Goal: Task Accomplishment & Management: Manage account settings

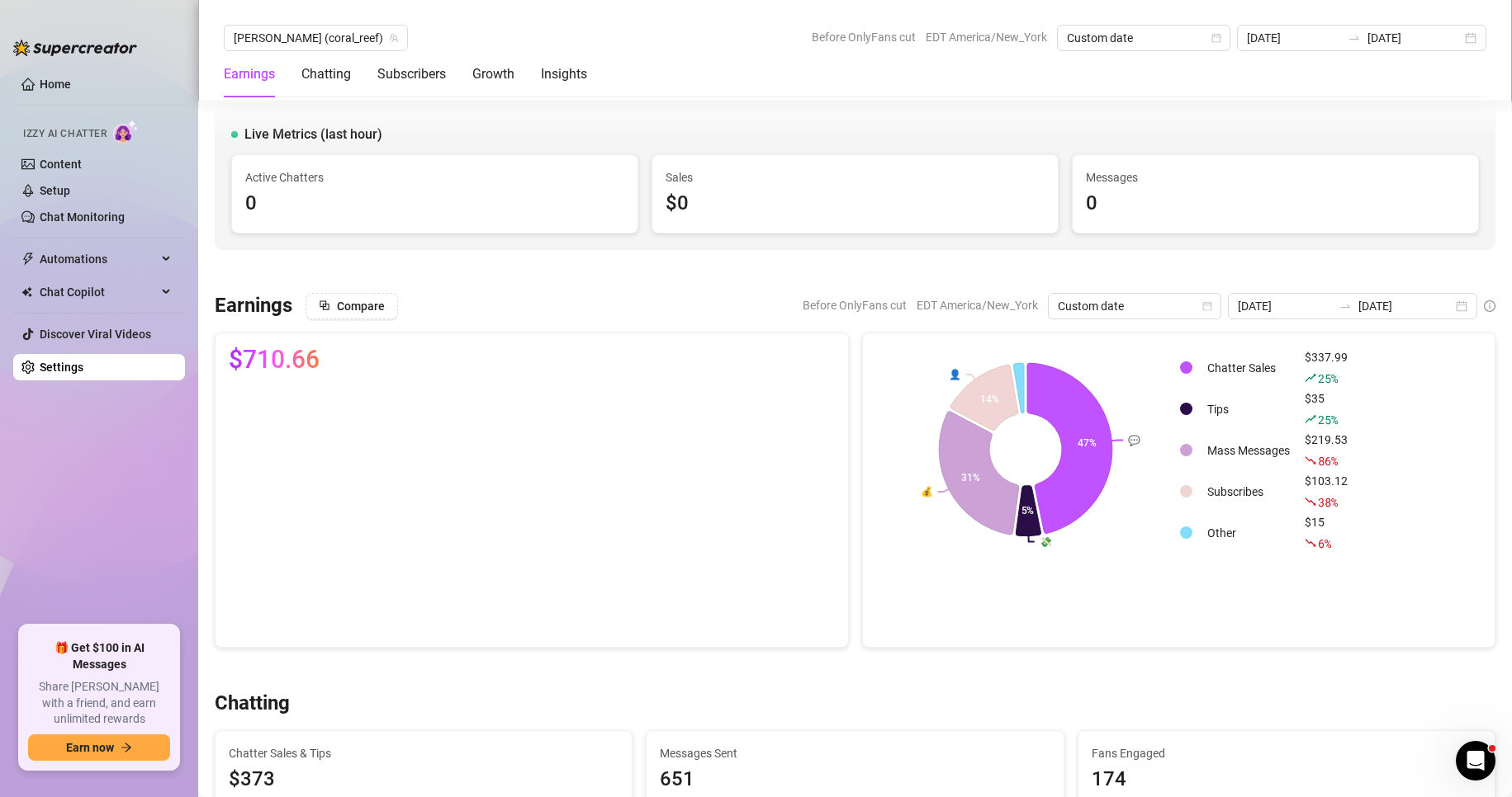
scroll to position [968, 0]
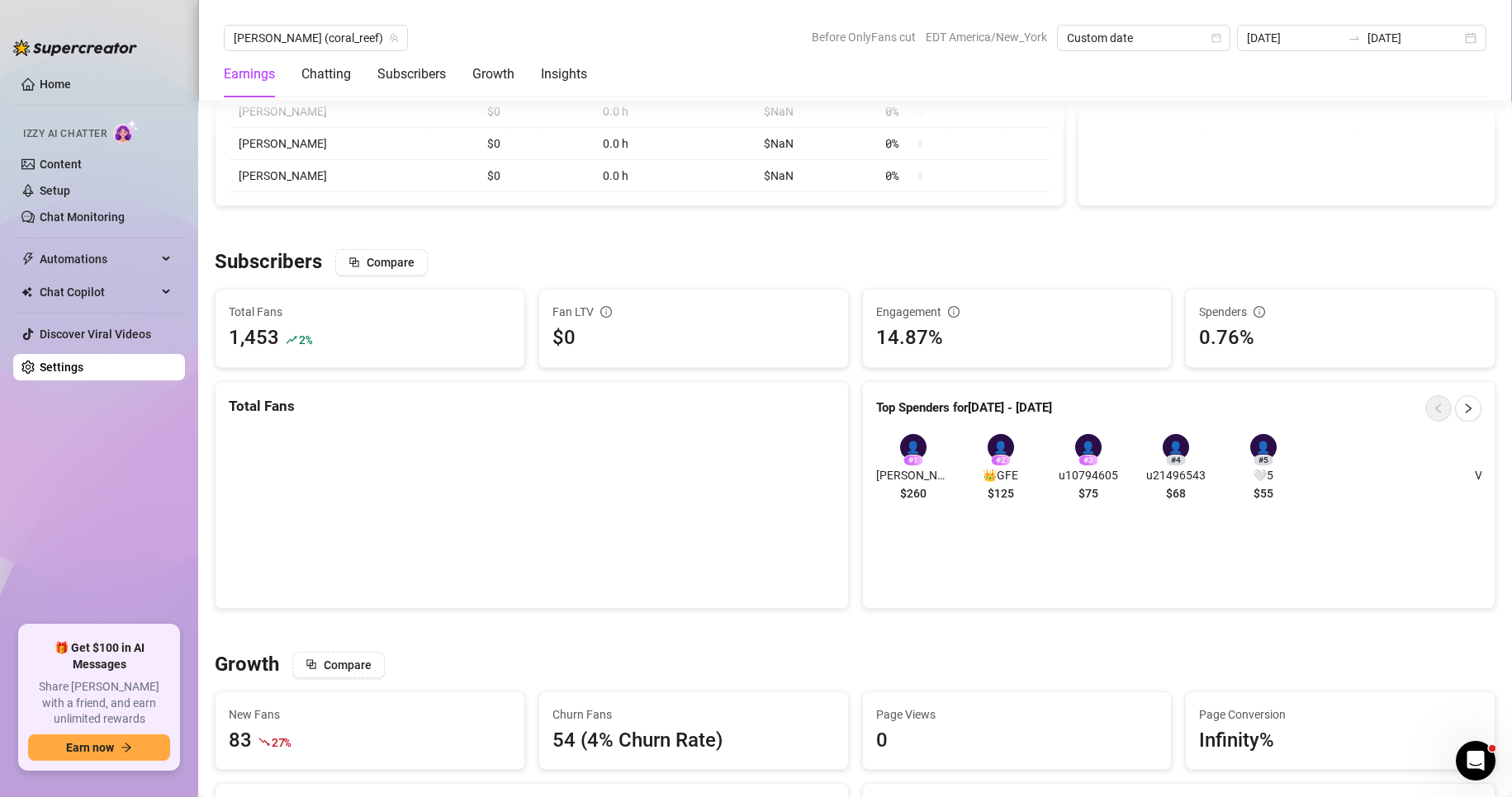
click at [53, 370] on link "Settings" at bounding box center [61, 367] width 44 height 13
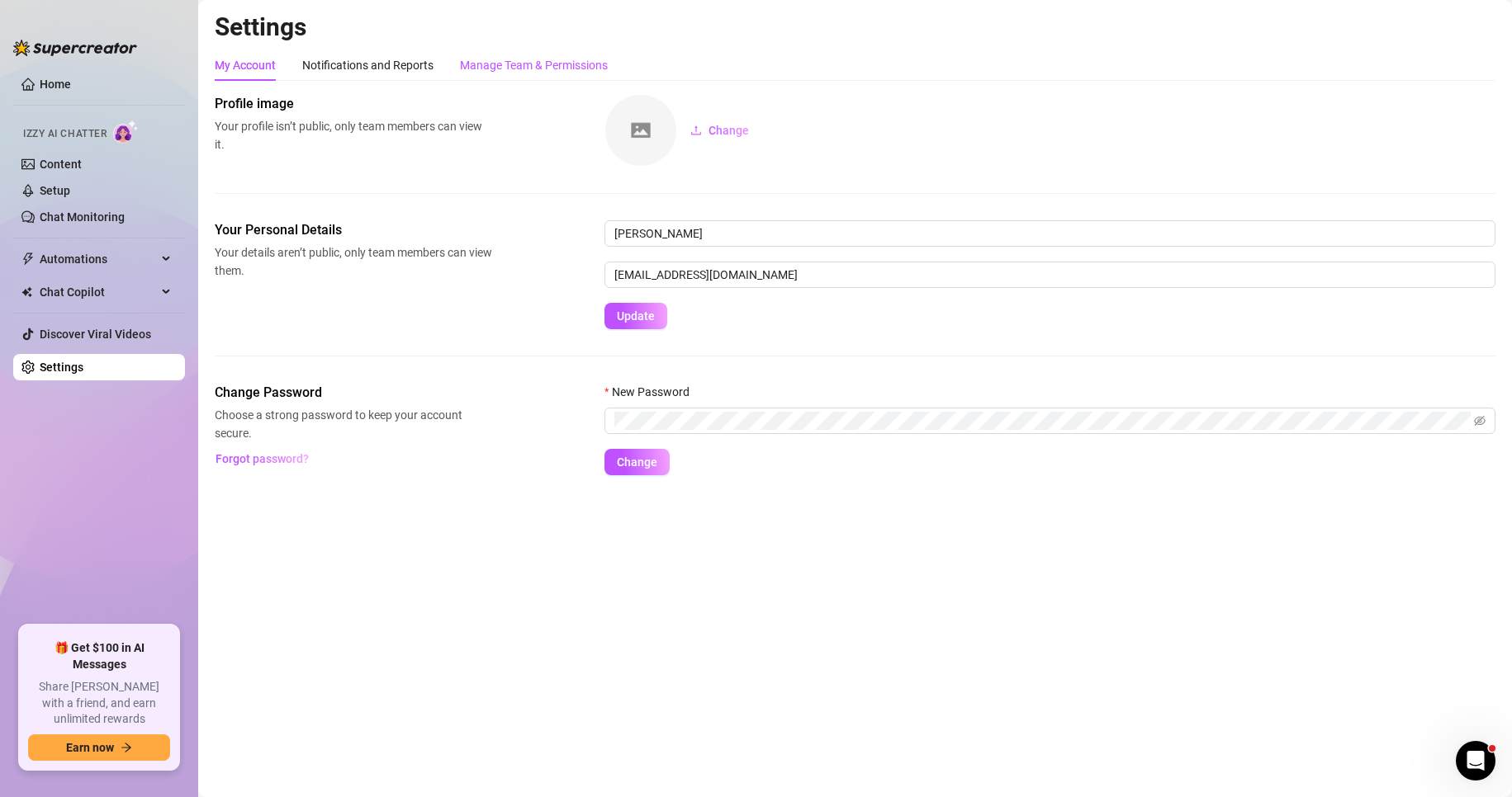
click at [532, 68] on div "Manage Team & Permissions" at bounding box center [534, 65] width 148 height 18
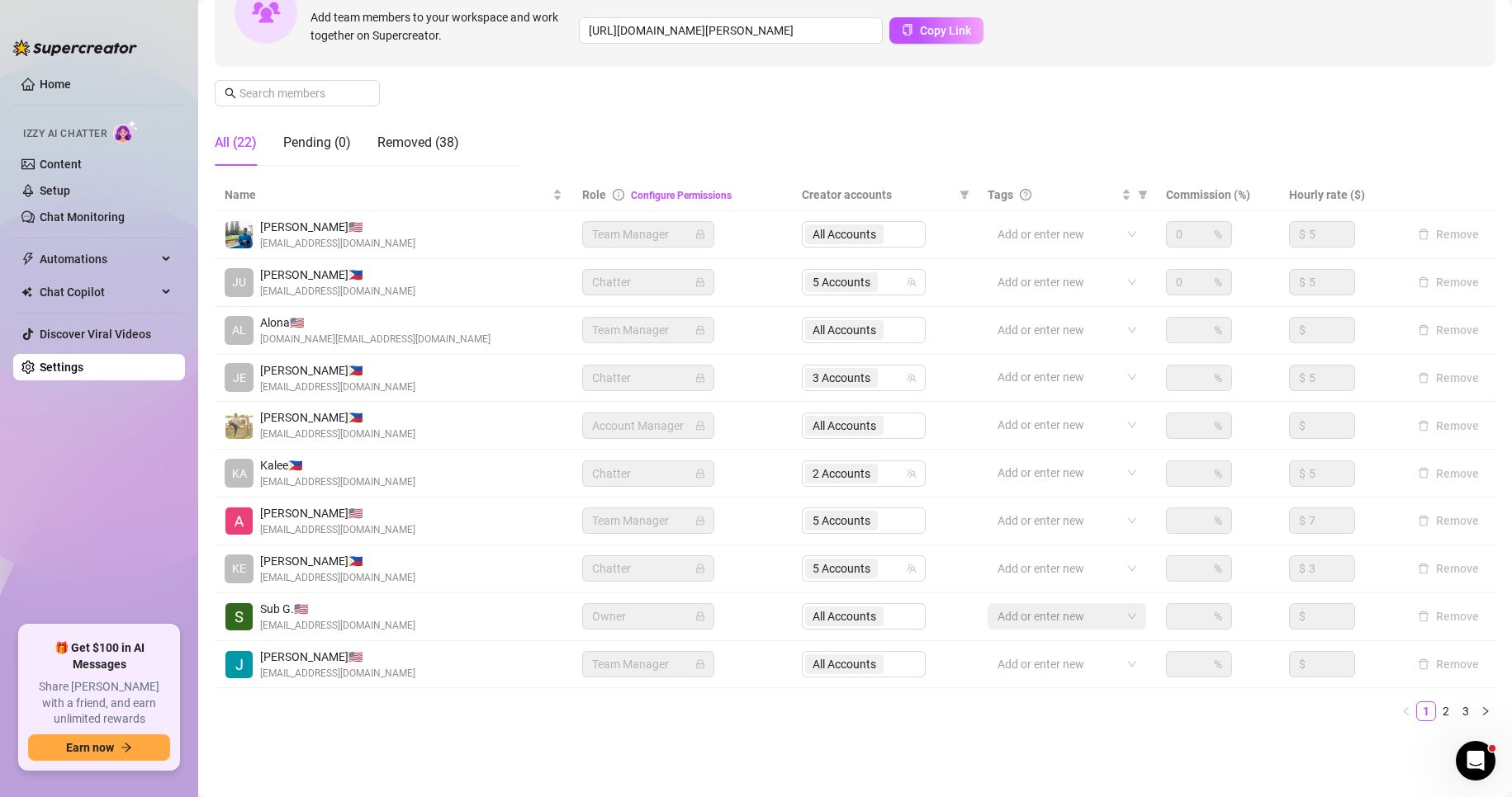
scroll to position [197, 0]
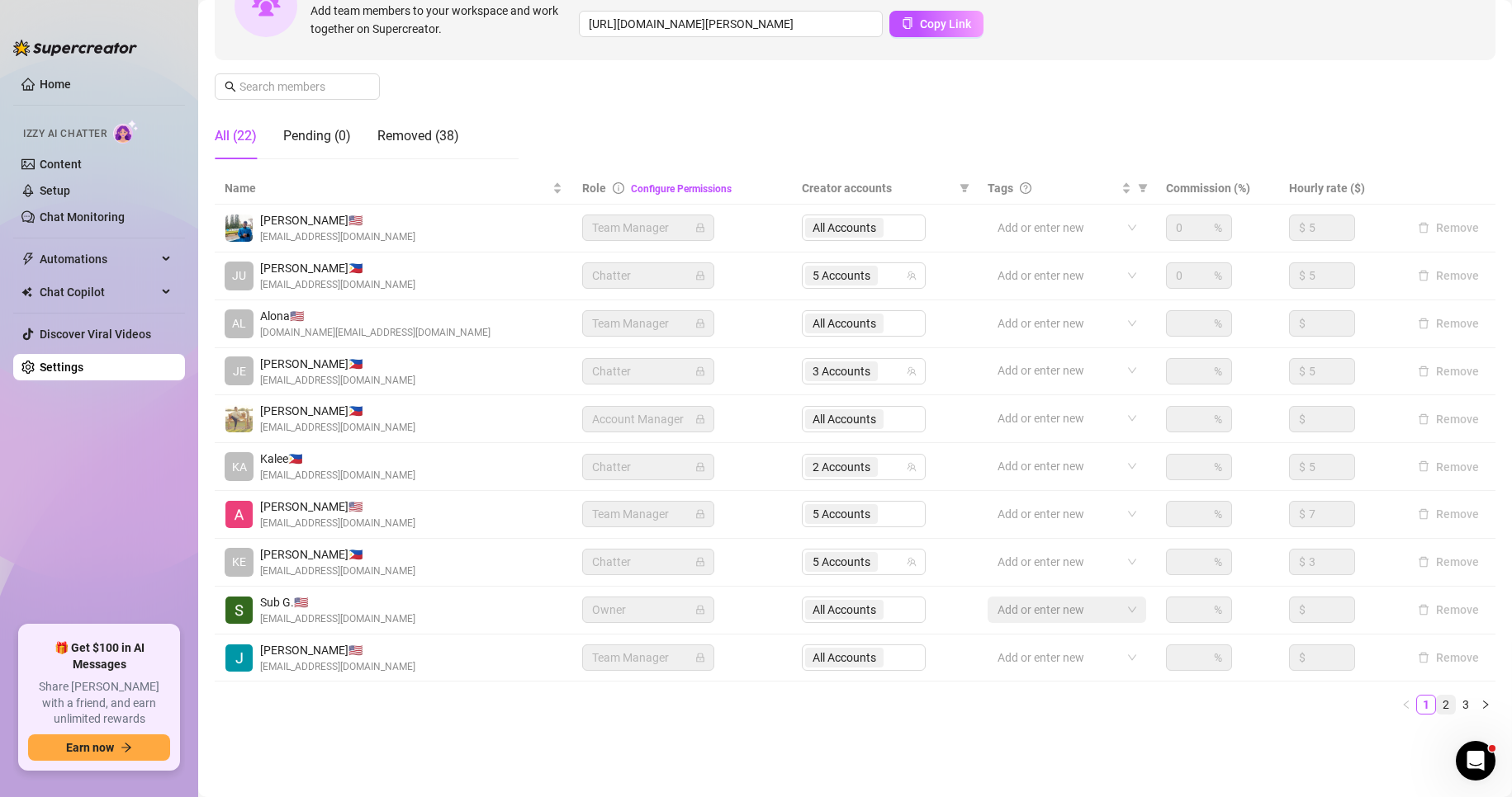
click at [1436, 709] on link "2" at bounding box center [1445, 705] width 18 height 18
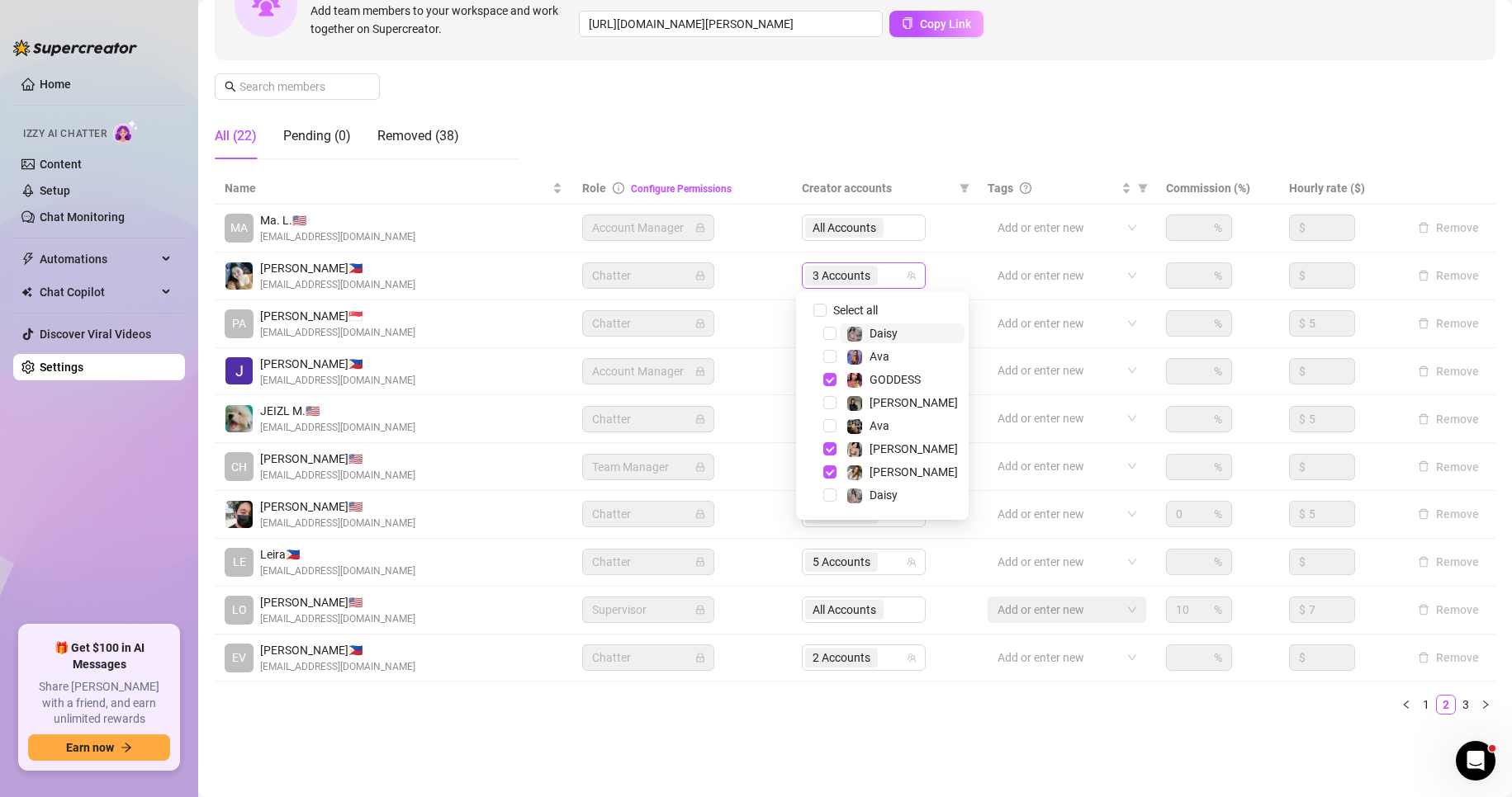
click at [834, 274] on span "3 Accounts" at bounding box center [841, 276] width 58 height 18
click at [835, 331] on span "Select tree node" at bounding box center [829, 327] width 13 height 13
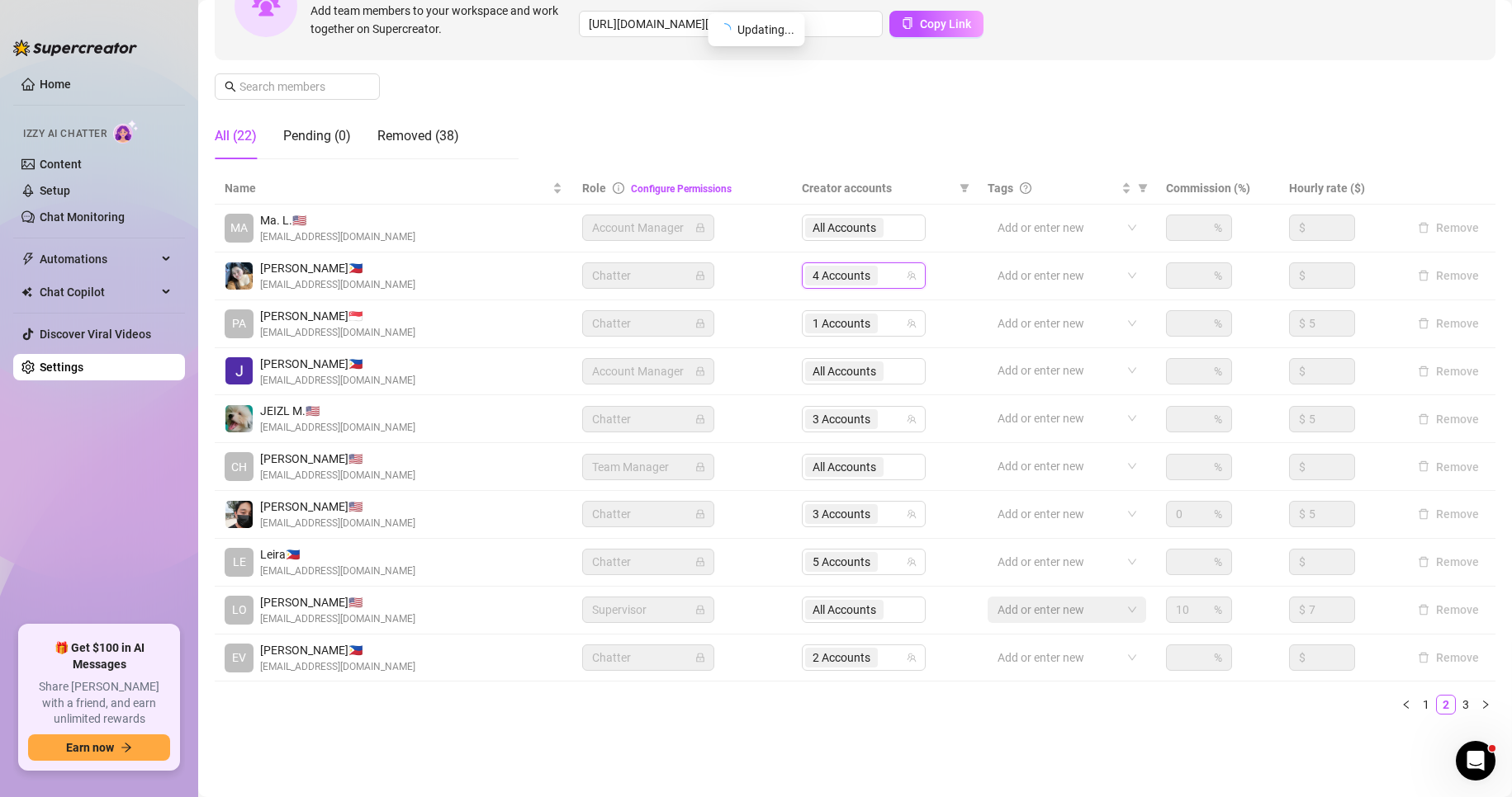
click at [680, 118] on div "Manage Team Members Manage your team members, their commission and hourly rate,…" at bounding box center [854, 34] width 1280 height 276
click at [57, 434] on ul "Home Izzy AI Chatter Content Setup Chat Monitoring Automations Chat Copilot Dis…" at bounding box center [99, 341] width 172 height 555
click at [1416, 707] on link "1" at bounding box center [1425, 705] width 18 height 18
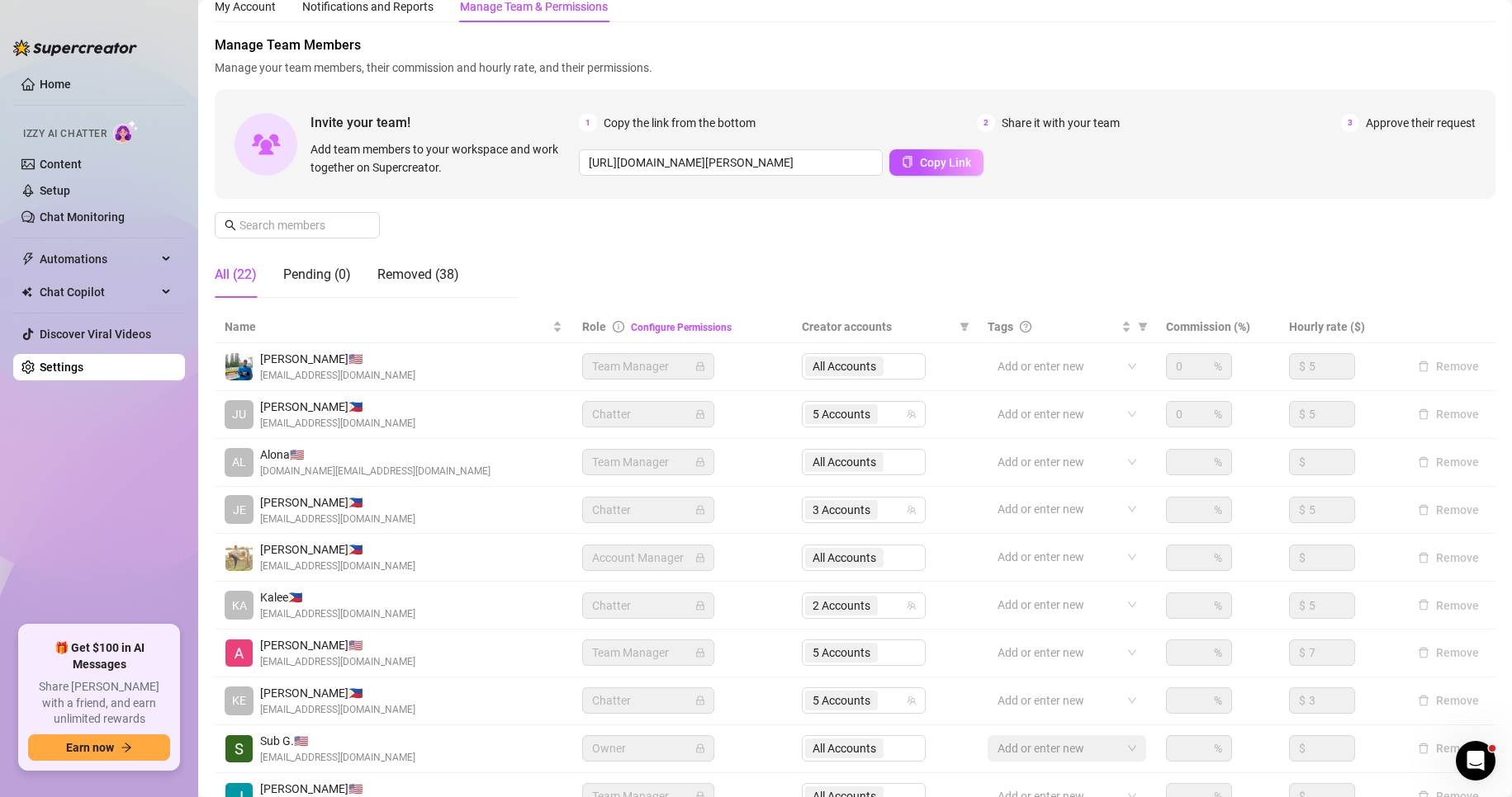
scroll to position [197, 0]
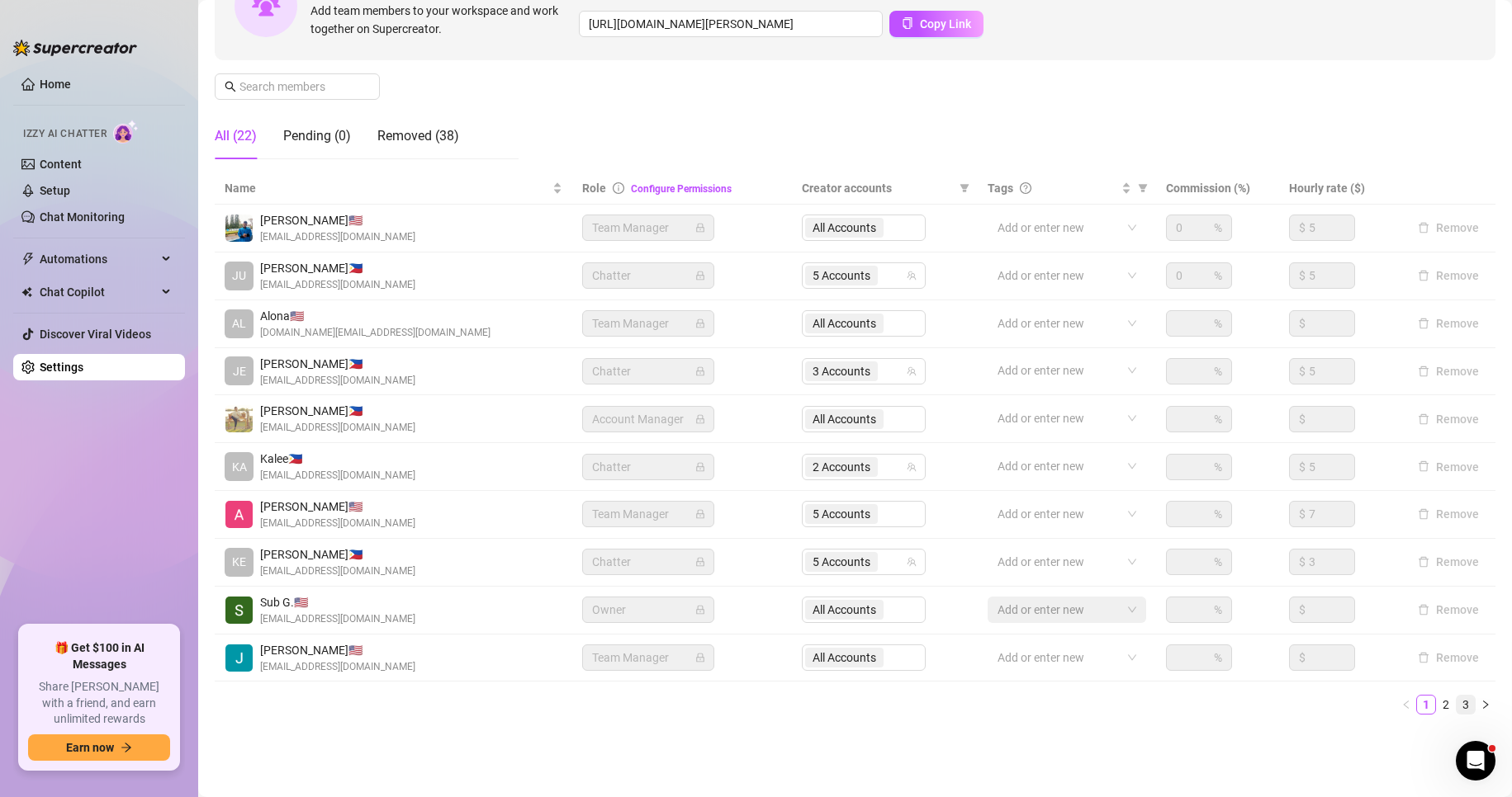
click at [1457, 703] on link "3" at bounding box center [1465, 705] width 18 height 18
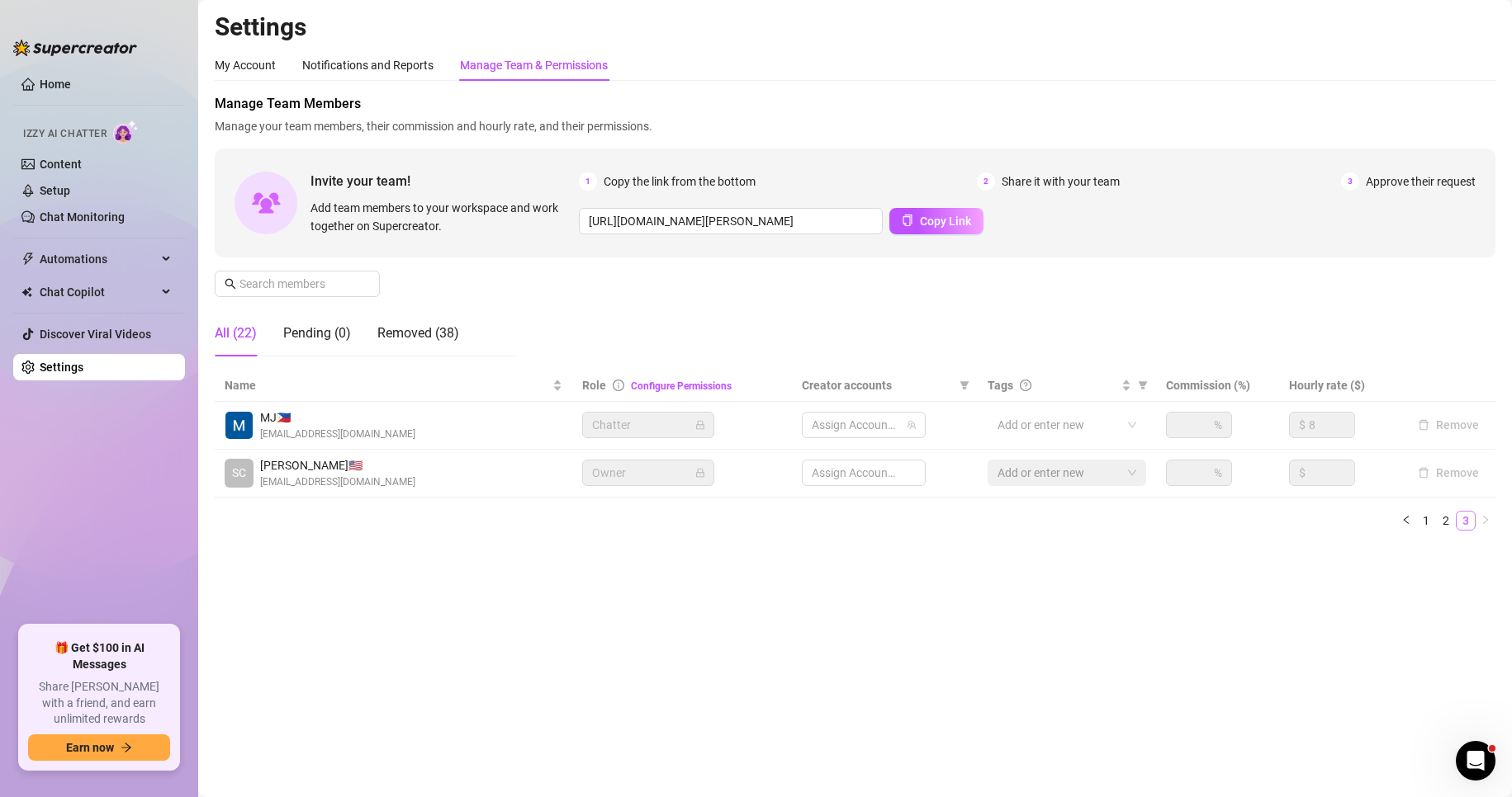
scroll to position [0, 0]
click at [841, 420] on span "2 Accounts" at bounding box center [841, 425] width 58 height 18
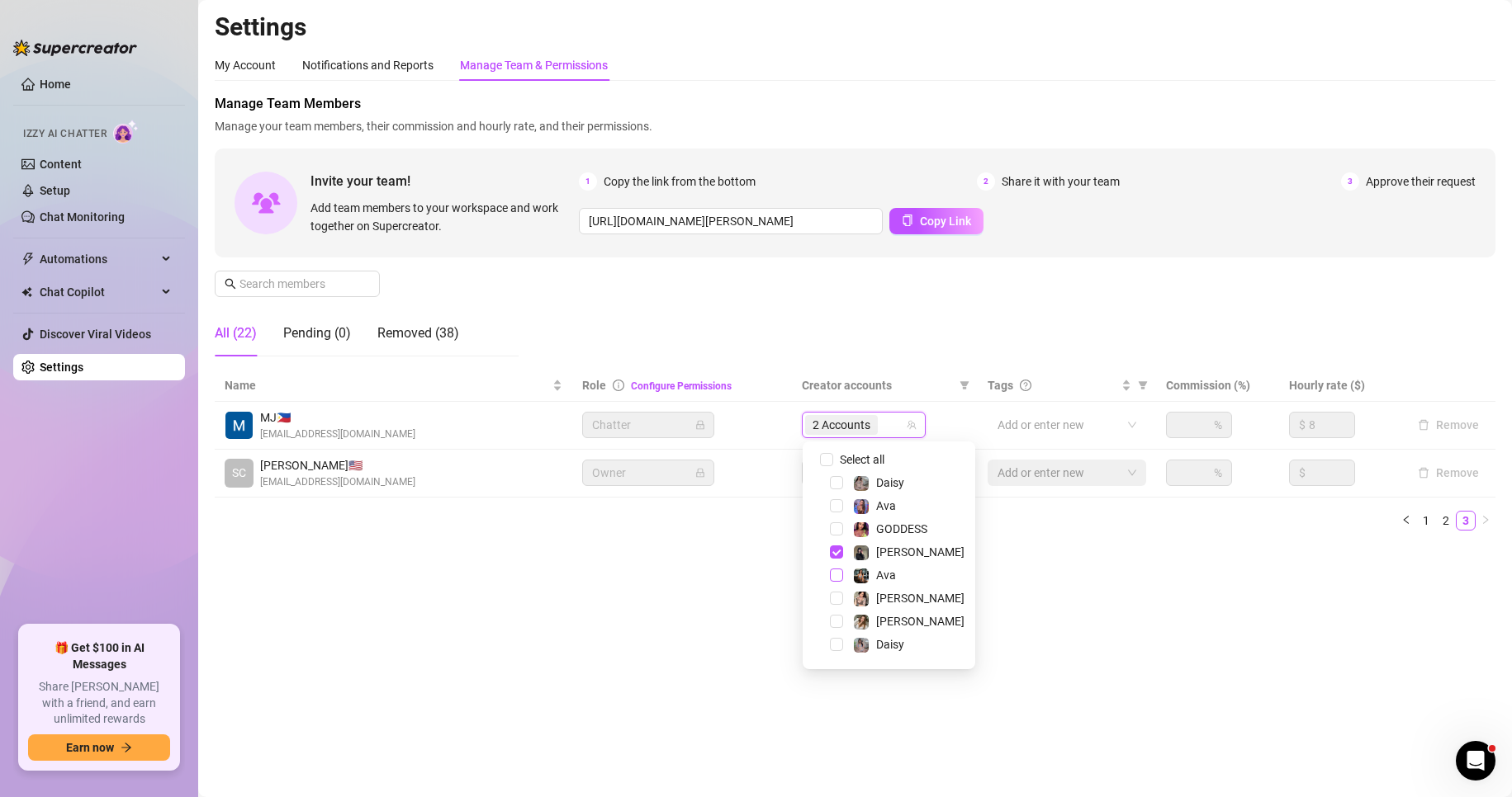
click at [834, 578] on span "Select tree node" at bounding box center [836, 575] width 13 height 13
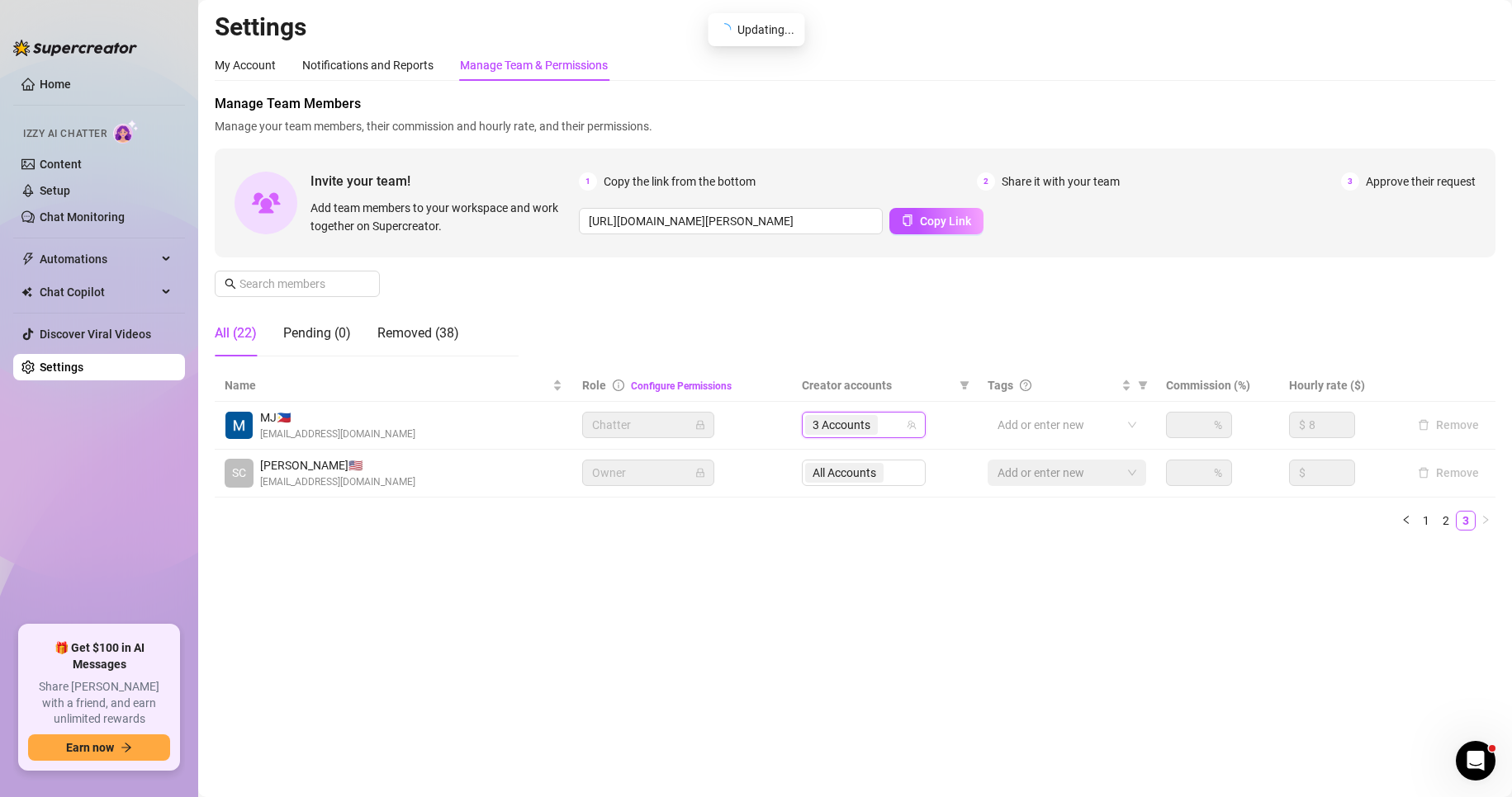
click at [518, 611] on main "Settings My Account Notifications and Reports Manage Team & Permissions Profile…" at bounding box center [855, 398] width 1314 height 797
click at [64, 190] on link "Setup" at bounding box center [54, 190] width 31 height 13
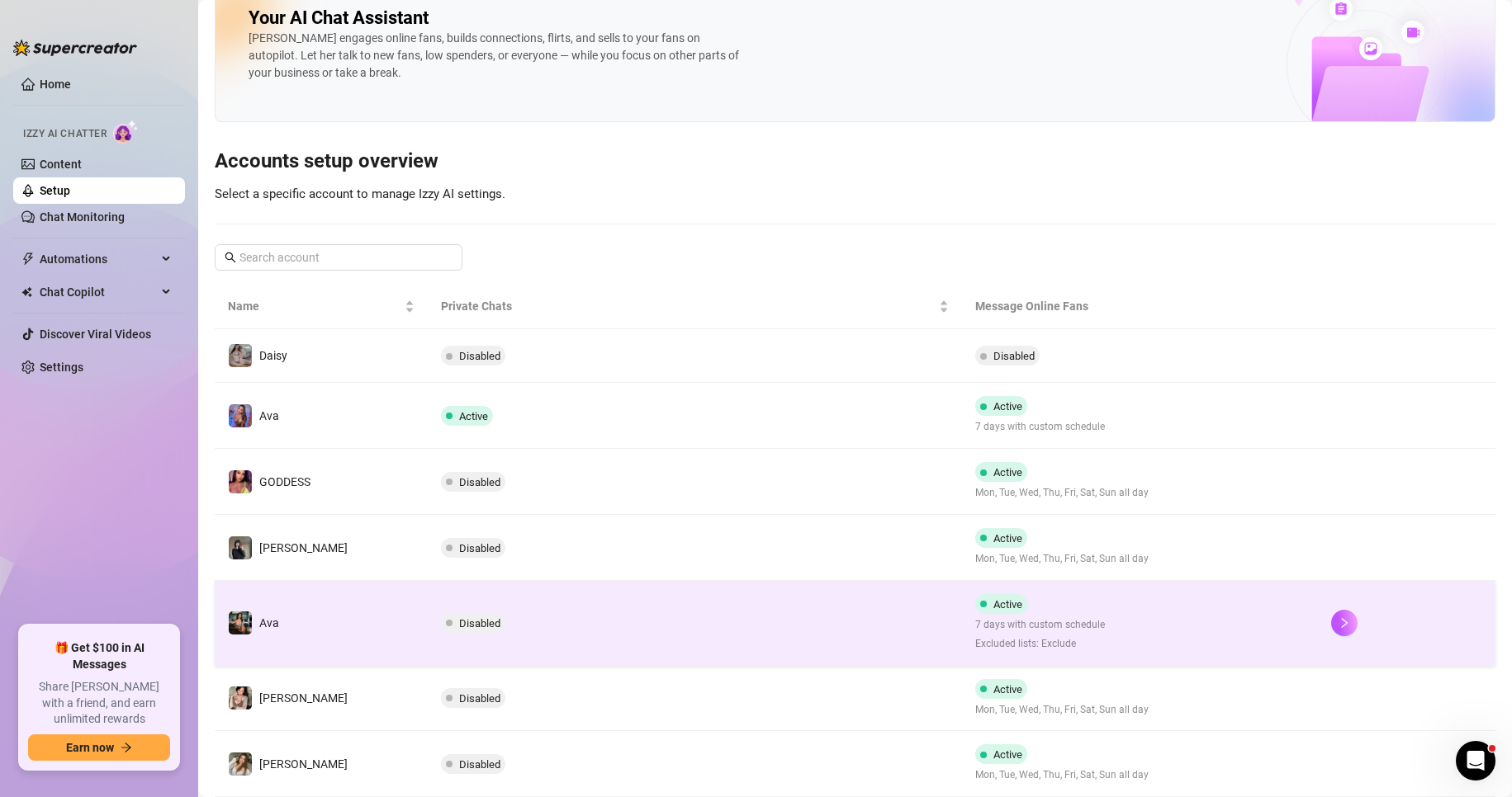
scroll to position [286, 0]
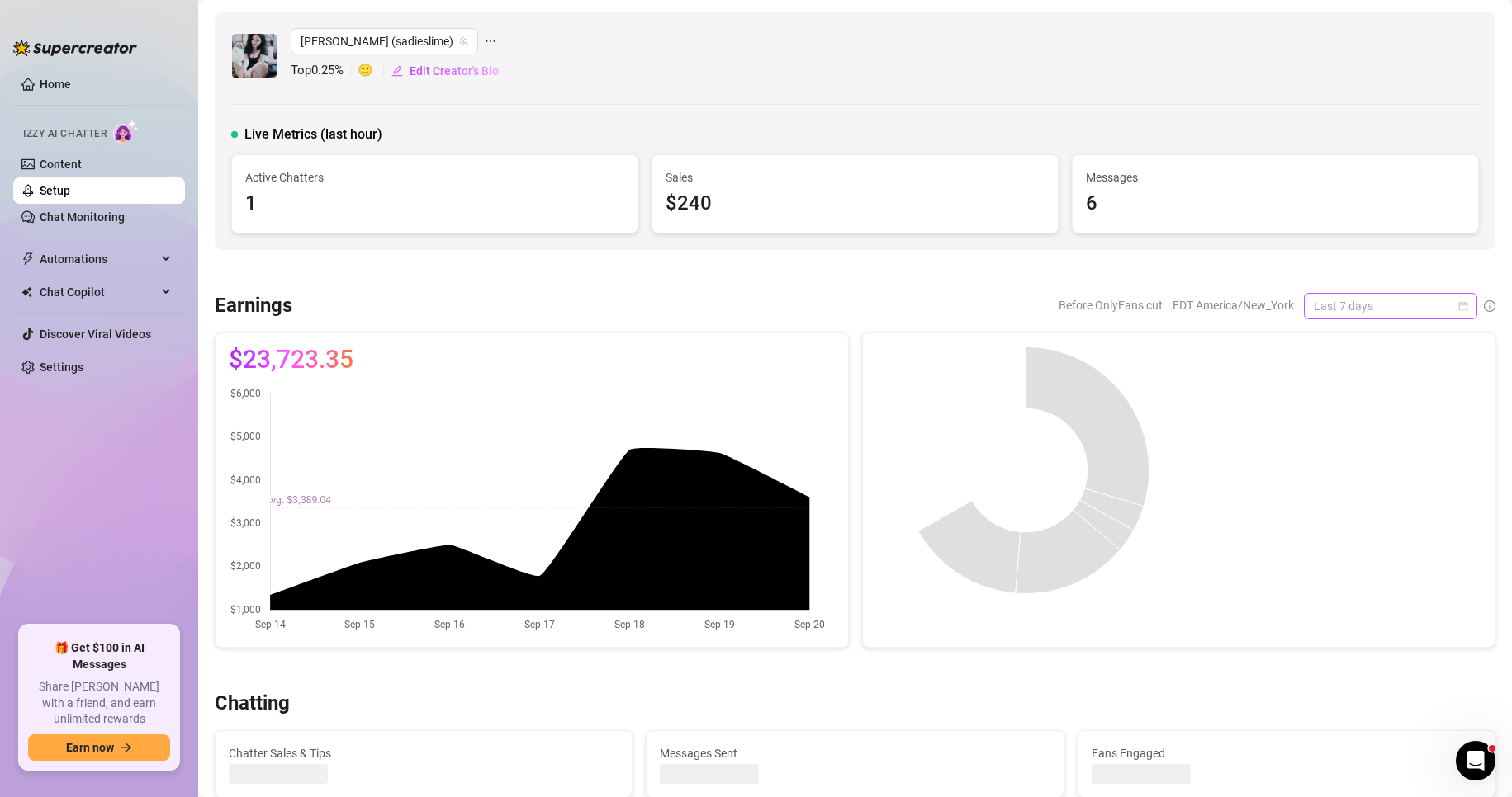
click at [1451, 299] on span "Last 7 days" at bounding box center [1390, 306] width 154 height 25
click at [1357, 445] on div "Custom date" at bounding box center [1376, 444] width 147 height 18
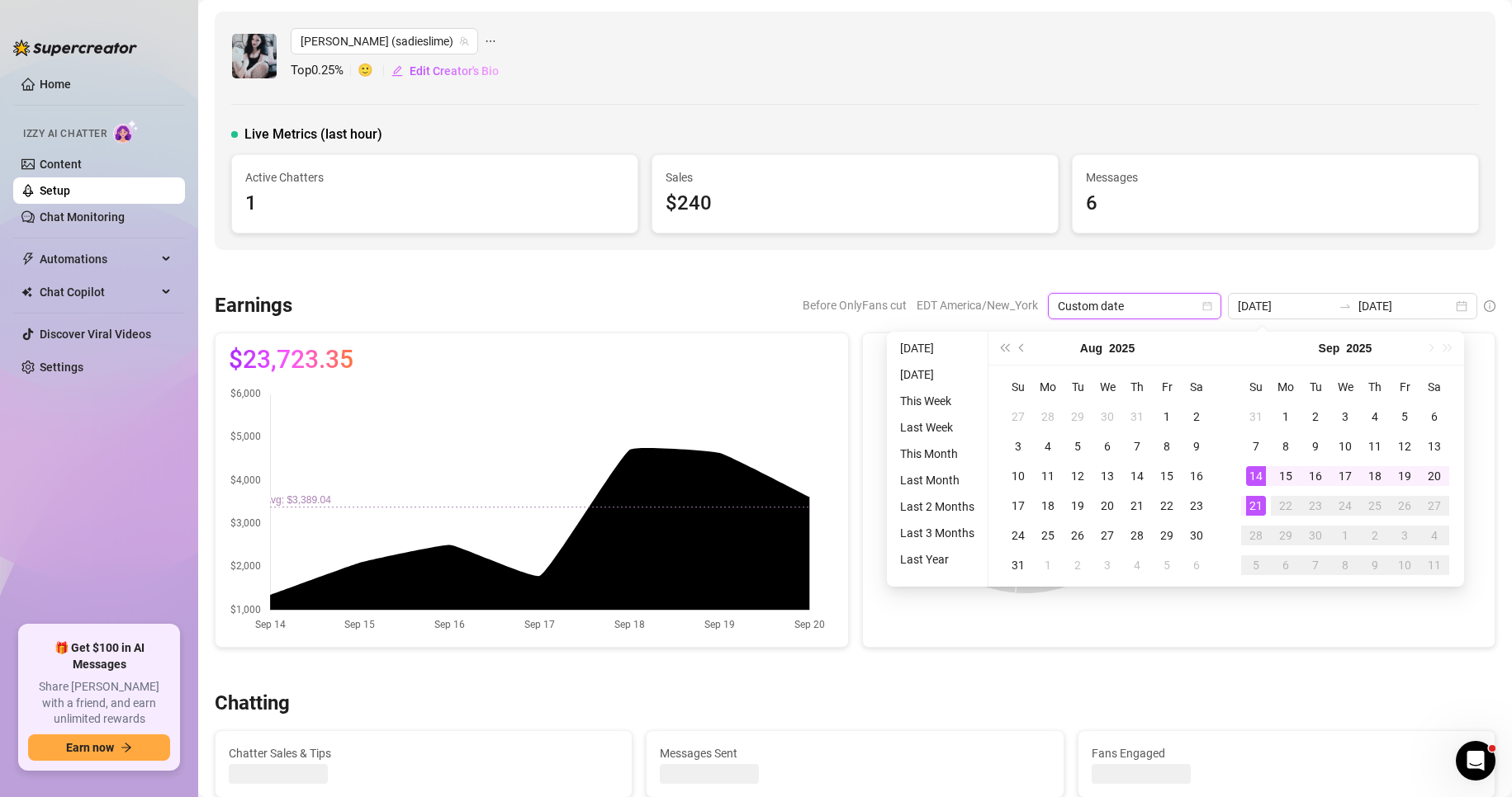
type input "[DATE]"
click at [1260, 504] on div "21" at bounding box center [1256, 506] width 20 height 20
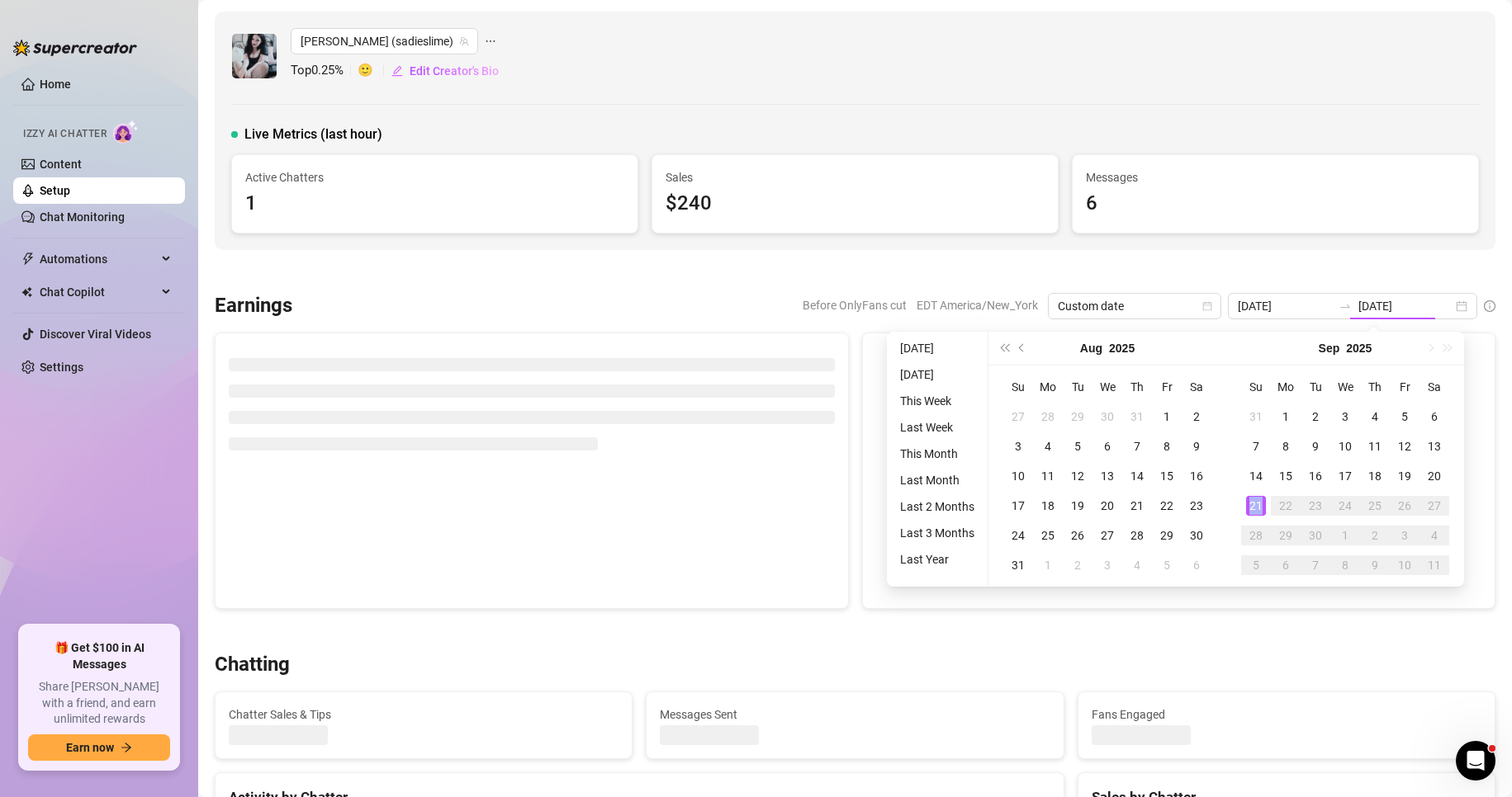
type input "[DATE]"
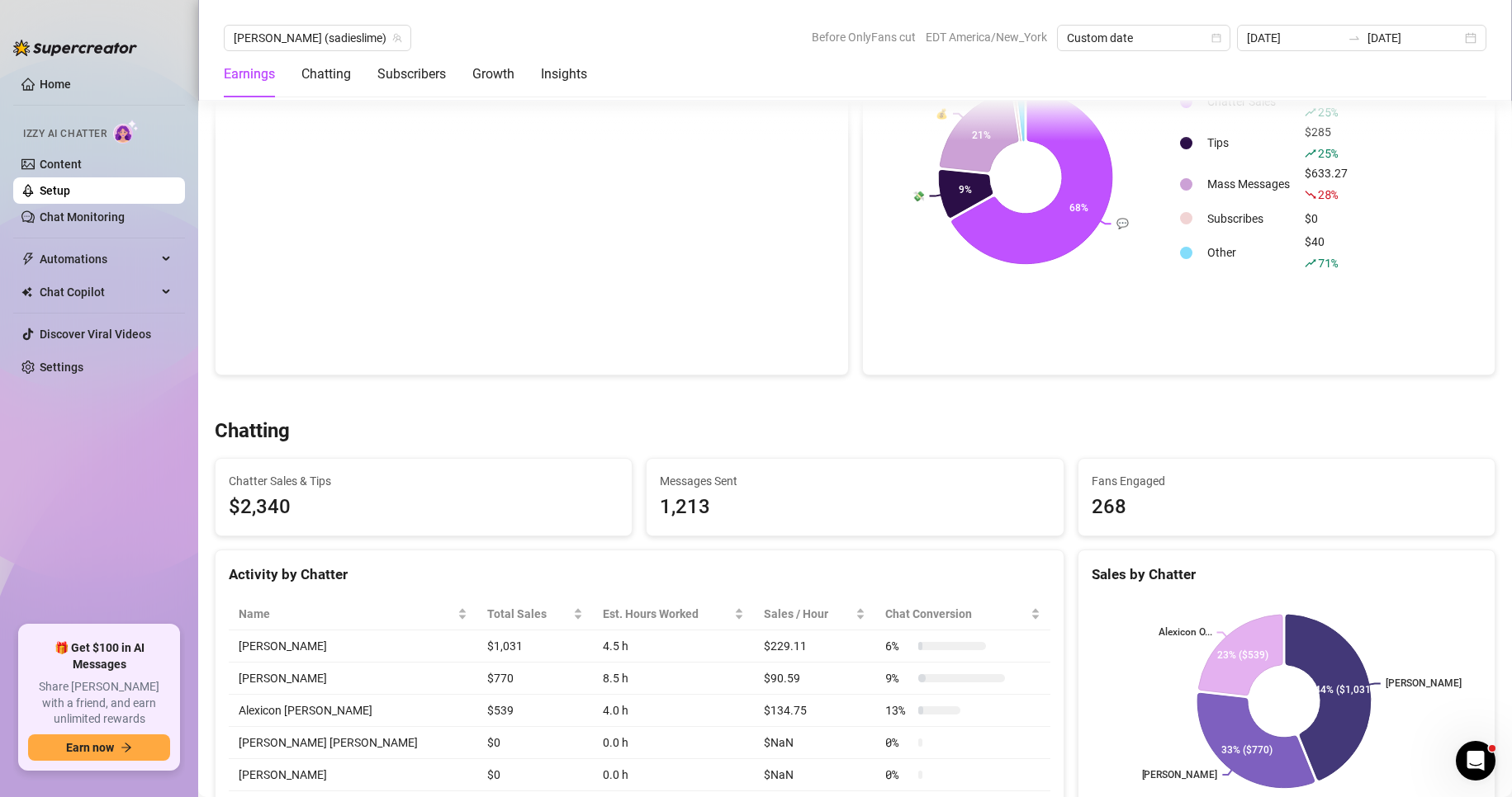
scroll to position [262, 0]
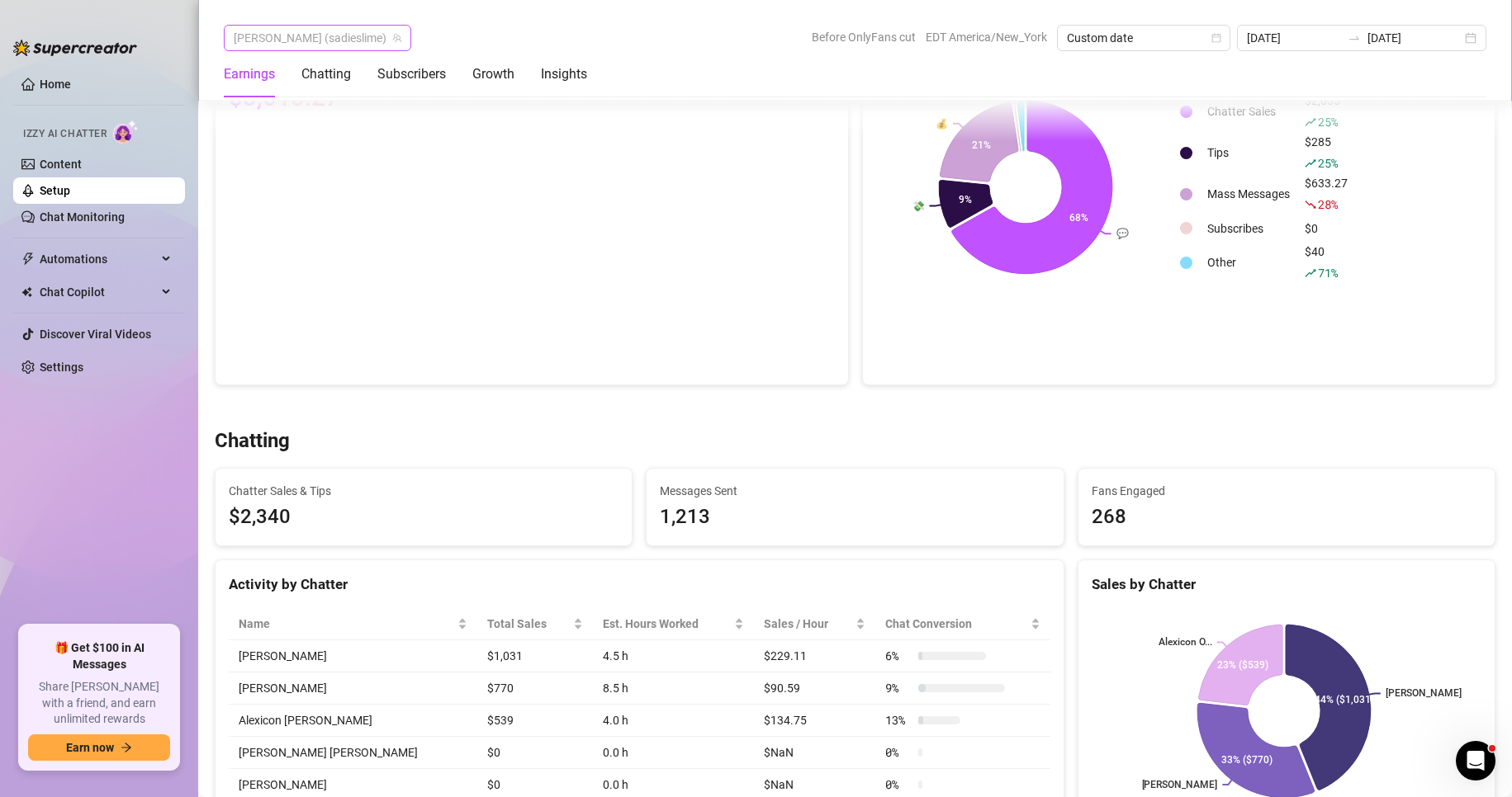
click at [329, 37] on span "Sadie (sadieslime)" at bounding box center [317, 38] width 168 height 25
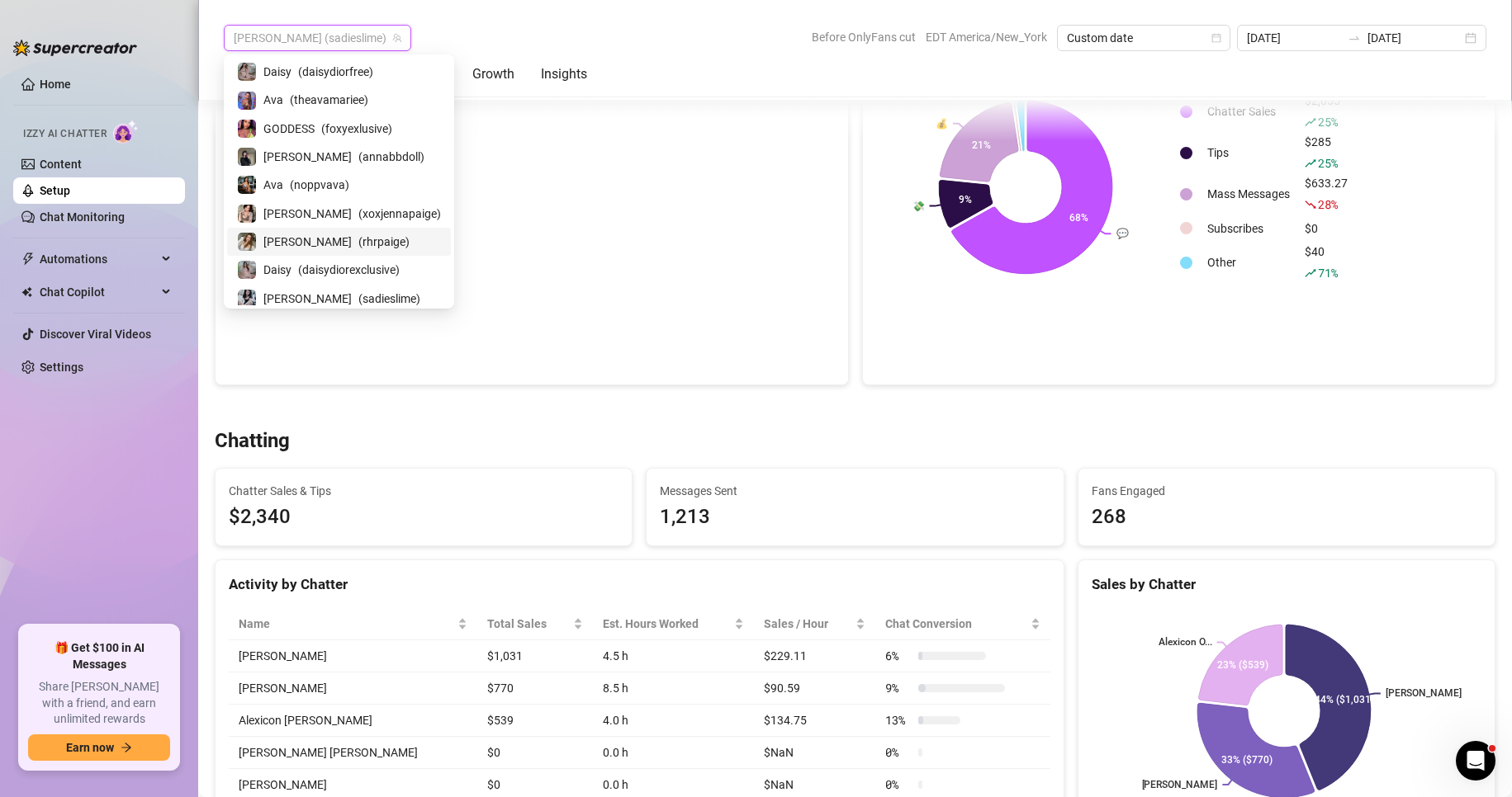
scroll to position [33, 0]
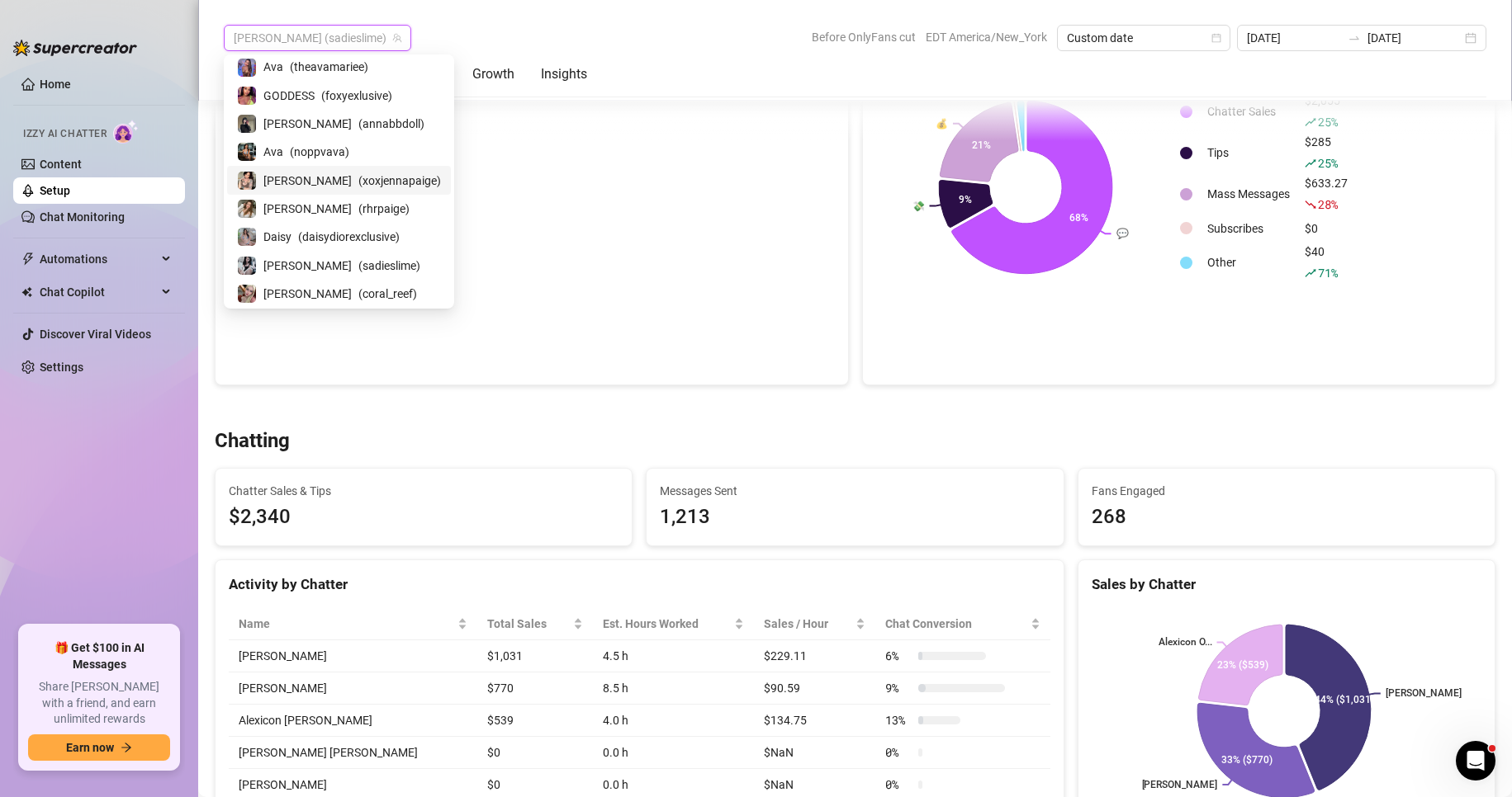
click at [358, 176] on span "( xoxjennapaige )" at bounding box center [400, 181] width 83 height 18
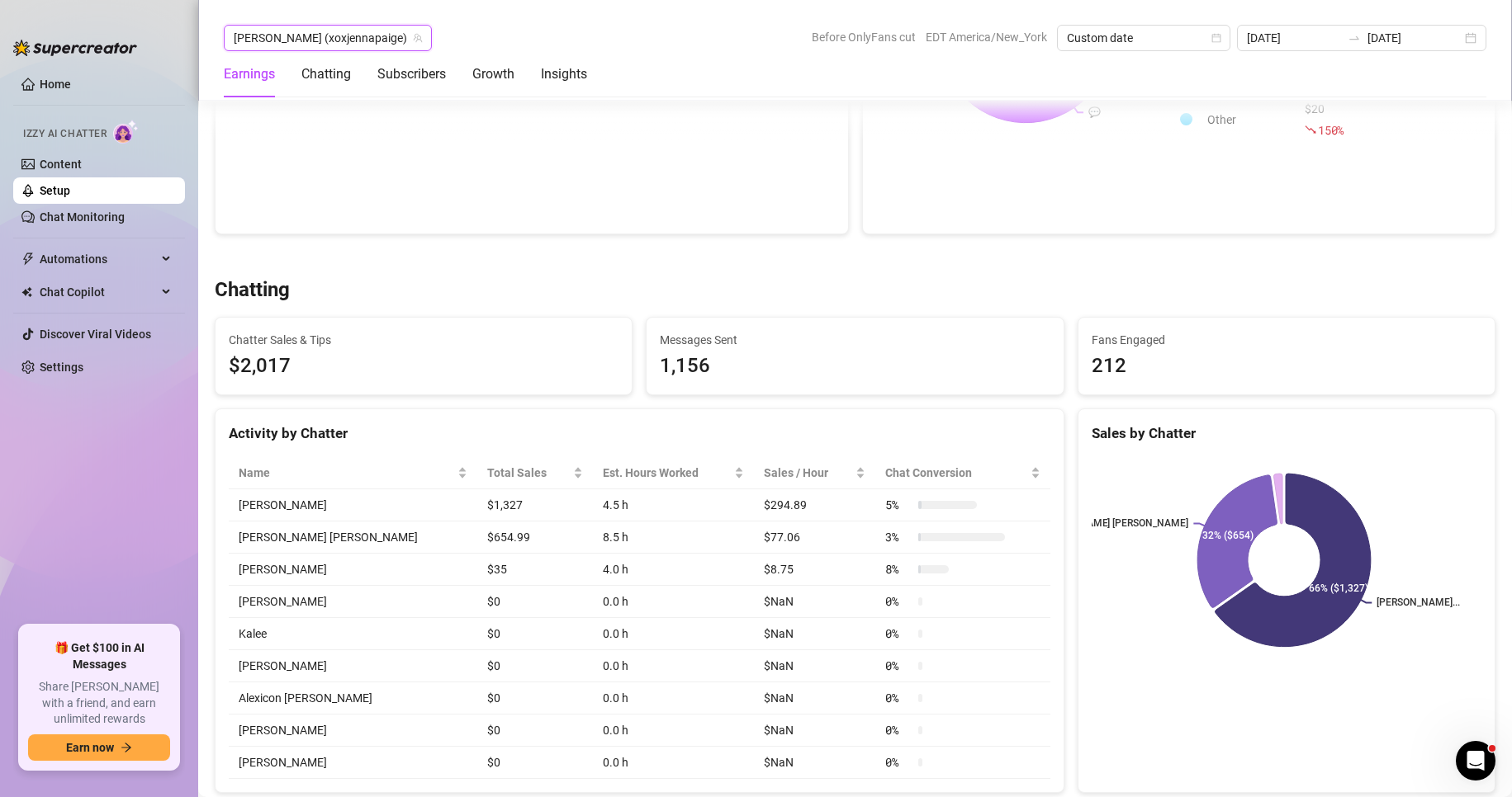
scroll to position [416, 0]
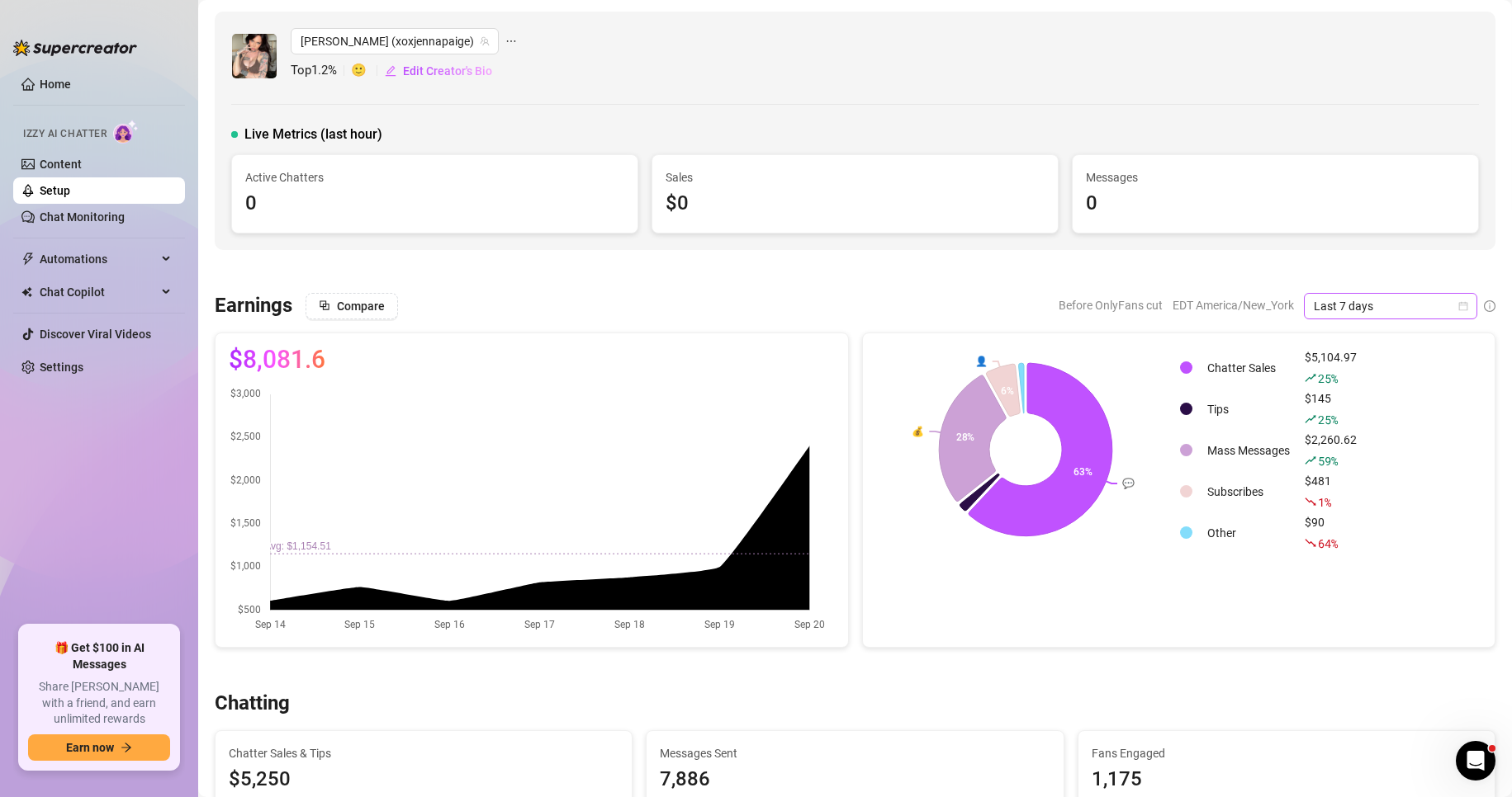
click at [1458, 309] on icon "calendar" at bounding box center [1462, 305] width 10 height 10
click at [1339, 436] on div "Custom date" at bounding box center [1376, 444] width 147 height 18
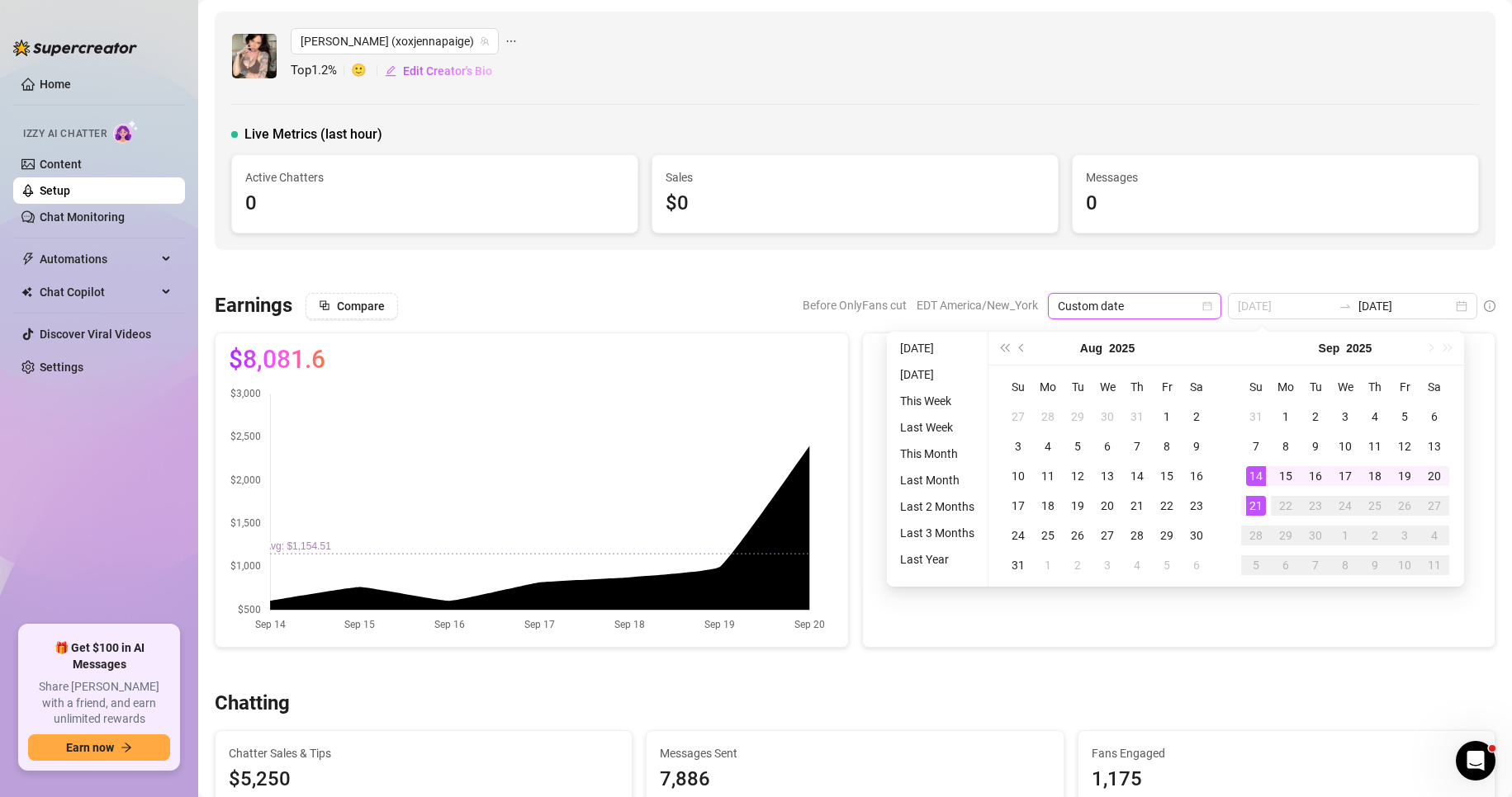
type input "[DATE]"
click at [1254, 497] on div "21" at bounding box center [1256, 506] width 20 height 20
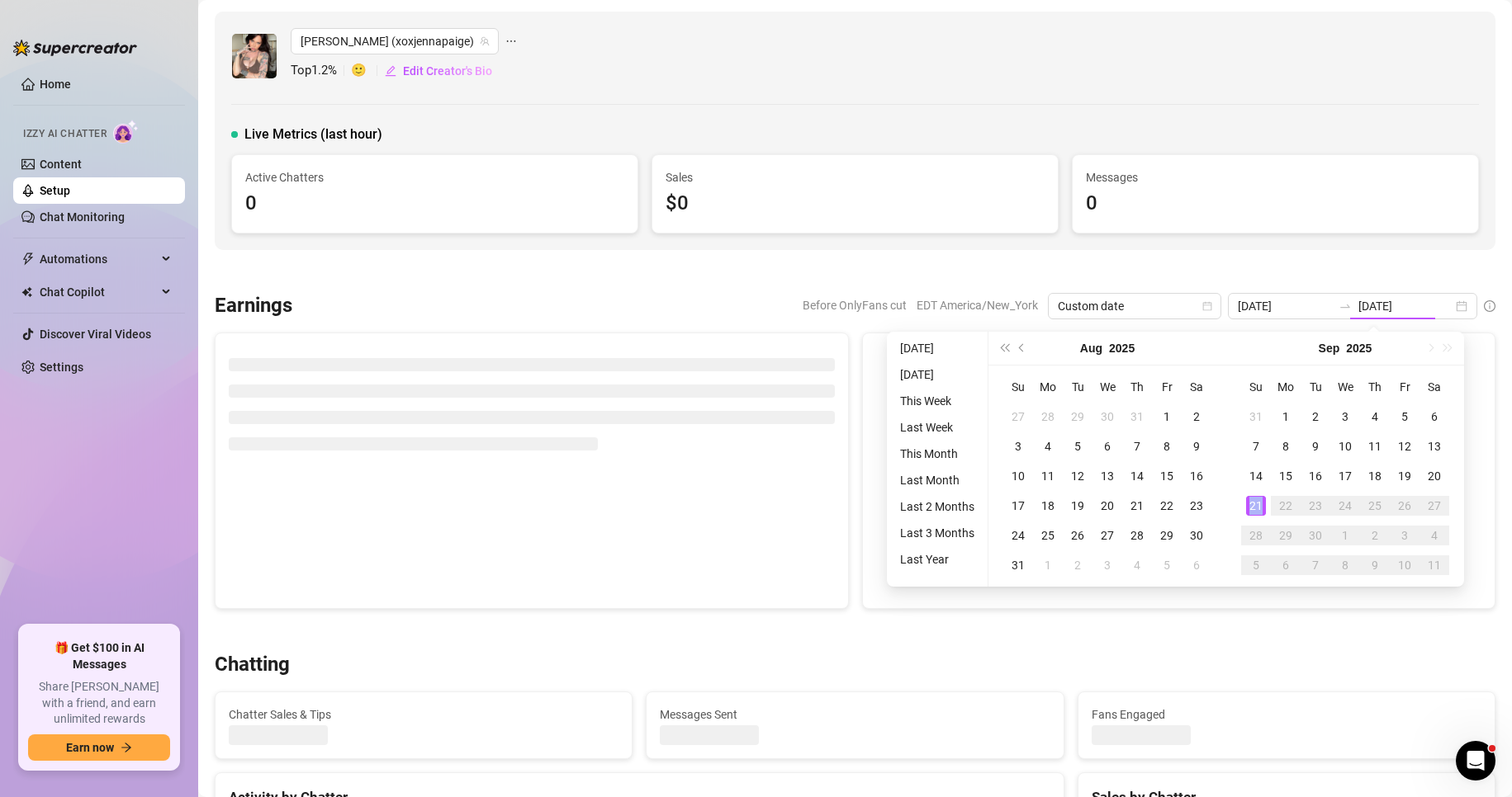
type input "[DATE]"
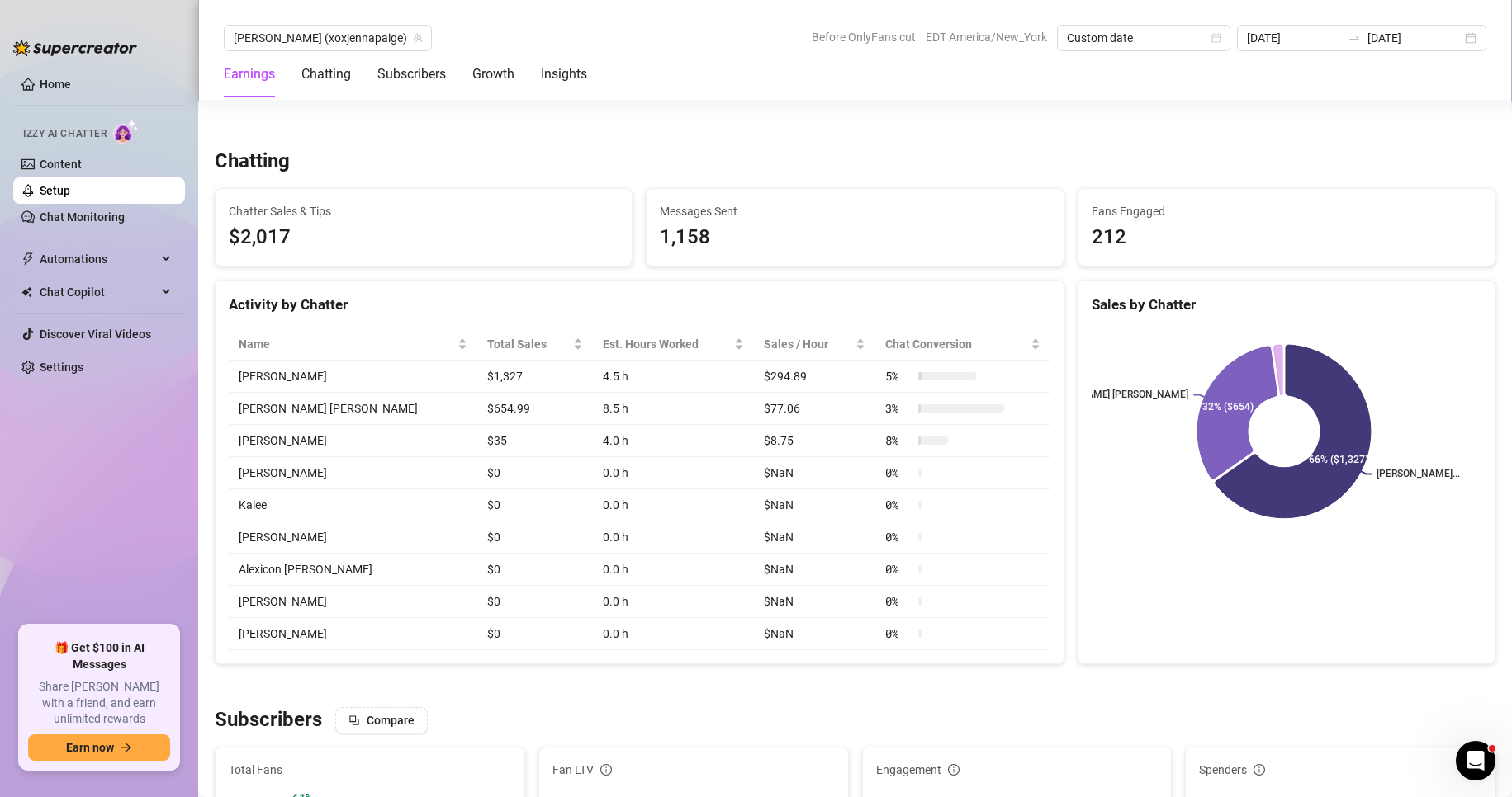
scroll to position [544, 0]
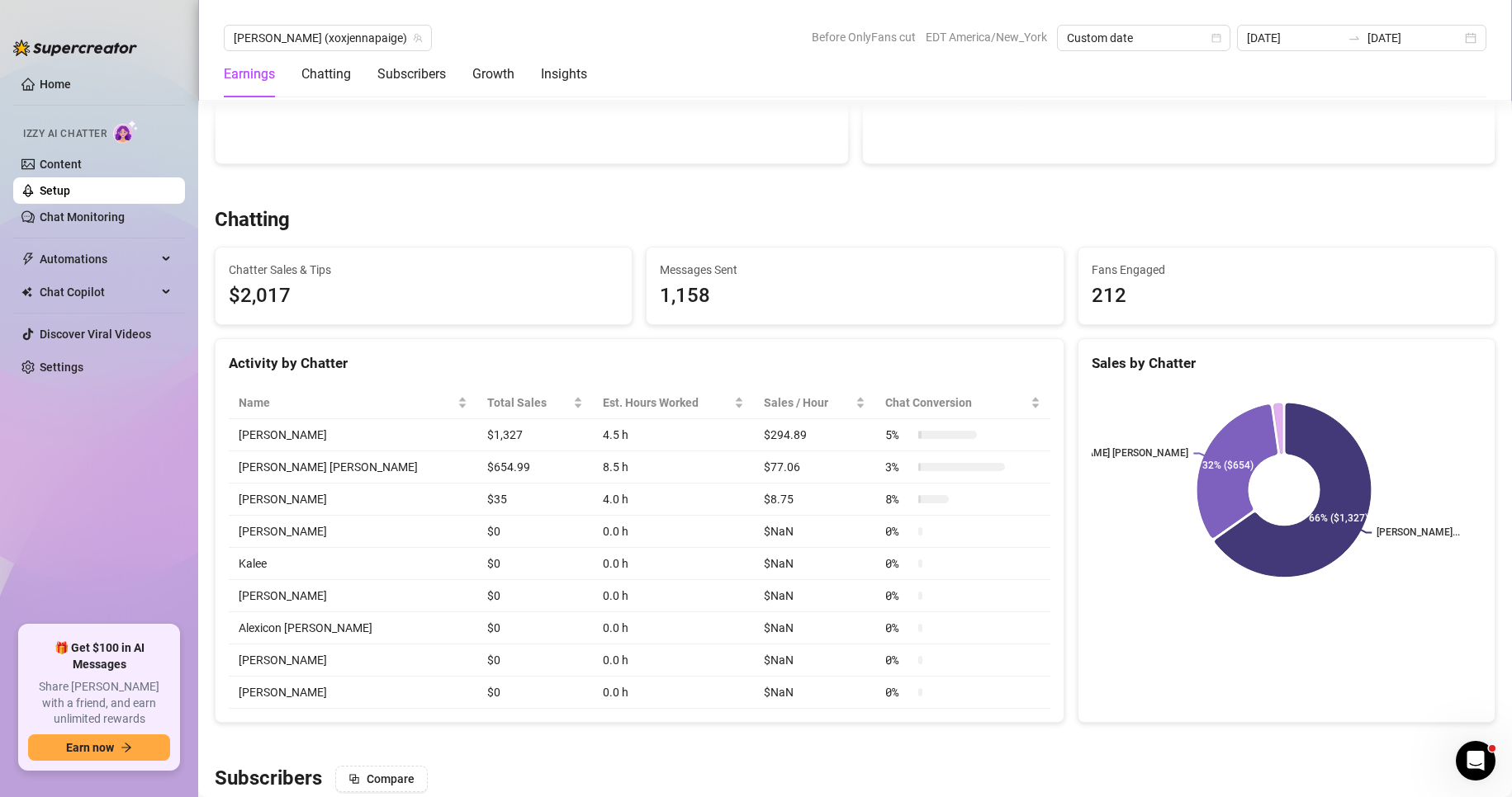
scroll to position [478, 0]
